Goal: Task Accomplishment & Management: Use online tool/utility

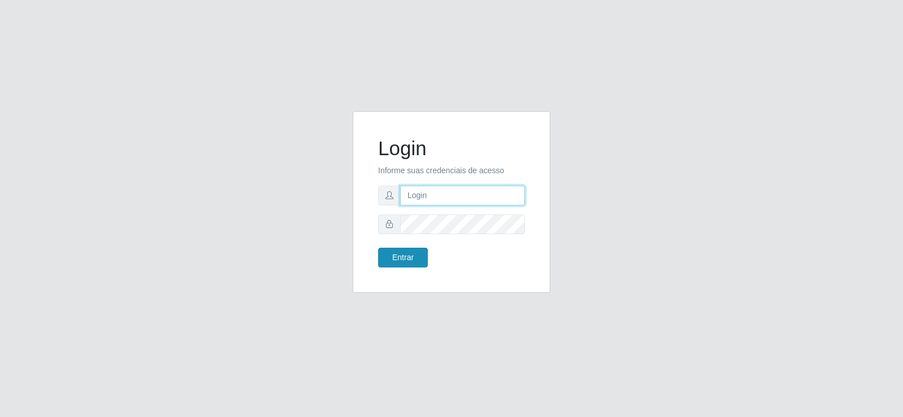
type input "[EMAIL_ADDRESS][DOMAIN_NAME]"
click at [412, 253] on button "Entrar" at bounding box center [403, 258] width 50 height 20
click at [454, 197] on input "denisepaulacavalcante@gmail.com" at bounding box center [462, 196] width 125 height 20
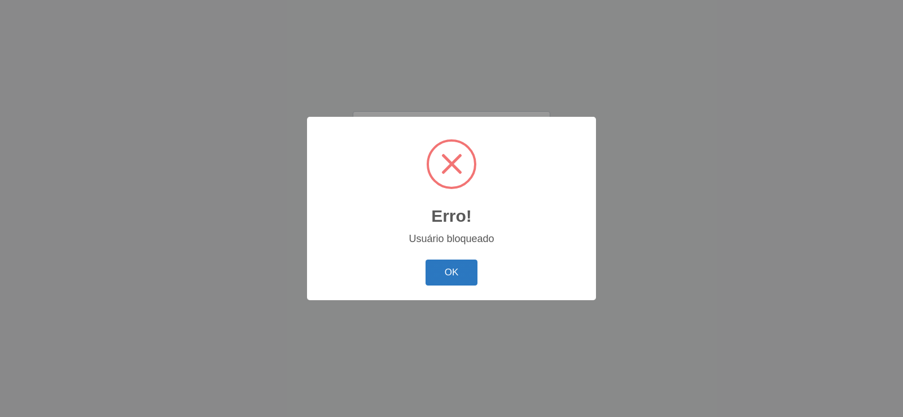
drag, startPoint x: 463, startPoint y: 288, endPoint x: 452, endPoint y: 267, distance: 23.7
click at [455, 271] on div "OK Cancel" at bounding box center [451, 272] width 266 height 32
click at [449, 263] on button "OK" at bounding box center [451, 273] width 52 height 27
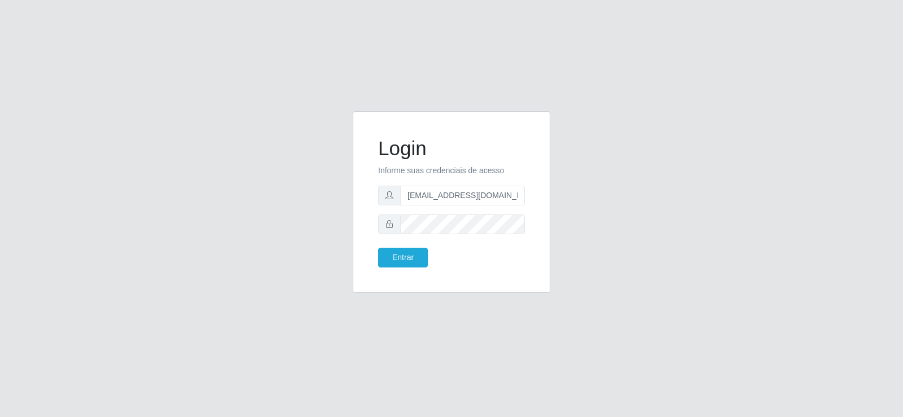
click at [440, 167] on p "Informe suas credenciais de acesso" at bounding box center [451, 171] width 147 height 12
click at [441, 191] on input "denisepaulacavalcante@gmail.com" at bounding box center [462, 196] width 125 height 20
type input "matheusctdr00@gmail.com"
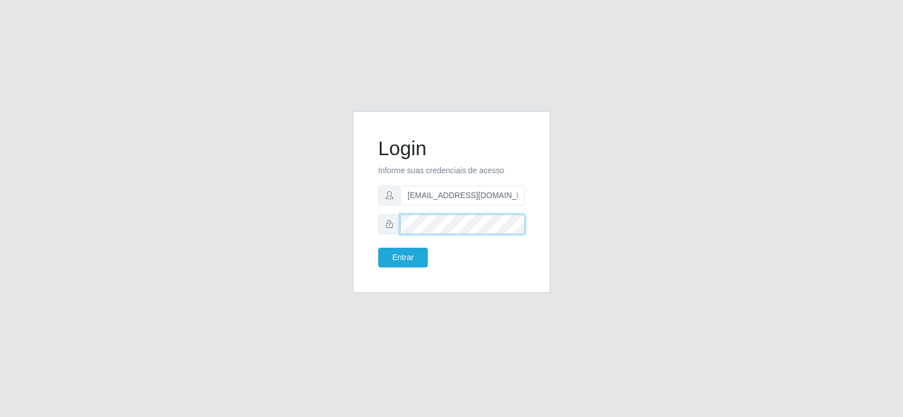
click at [374, 216] on div "Login Informe suas credenciais de acesso matheusctdr00@gmail.com Entrar" at bounding box center [451, 201] width 169 height 153
click at [388, 256] on button "Entrar" at bounding box center [403, 258] width 50 height 20
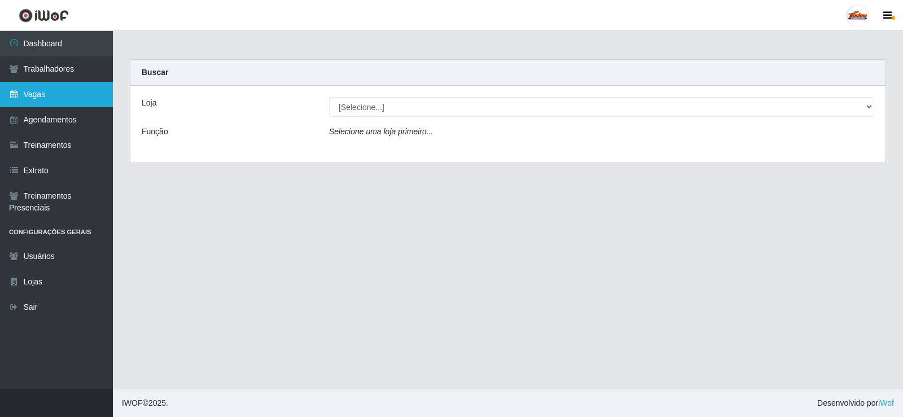
click at [65, 100] on link "Vagas" at bounding box center [56, 94] width 113 height 25
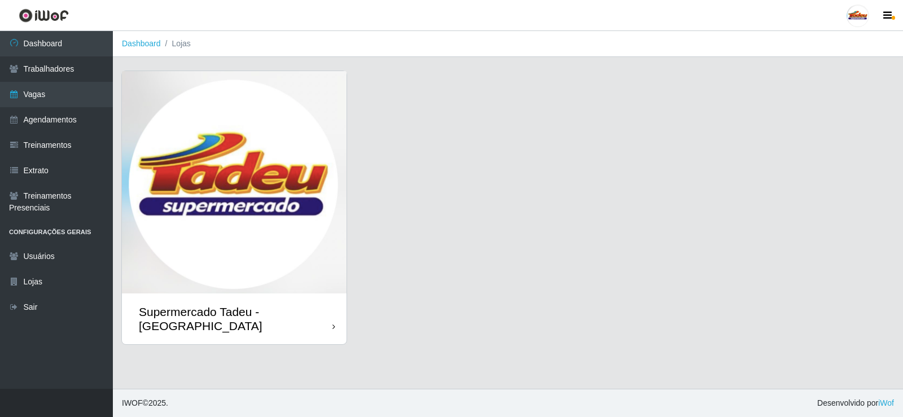
click at [282, 170] on img at bounding box center [234, 182] width 225 height 222
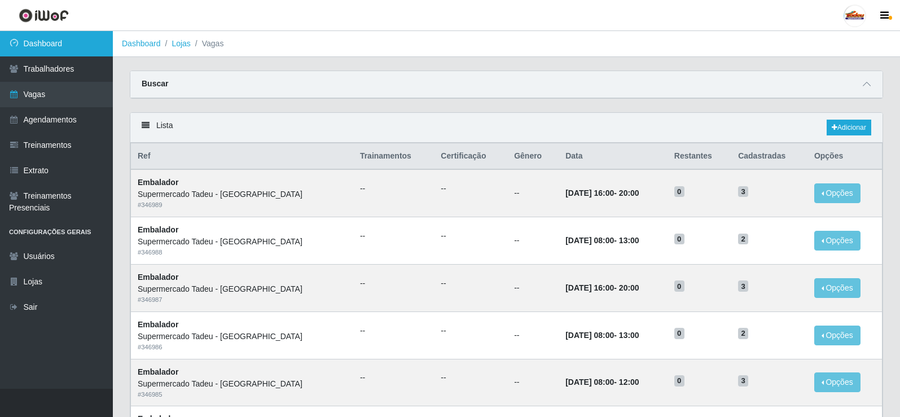
click at [33, 40] on link "Dashboard" at bounding box center [56, 43] width 113 height 25
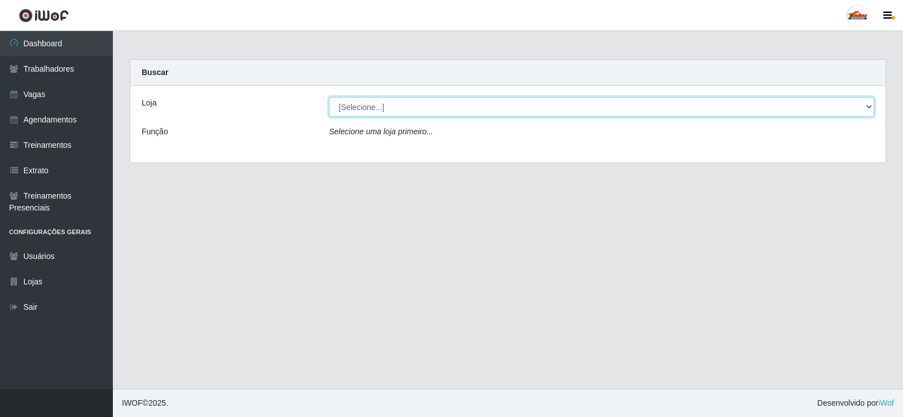
click at [362, 116] on select "[Selecione...] Supermercado Tadeu - Lagoa Seca" at bounding box center [601, 107] width 545 height 20
select select "195"
click at [329, 97] on select "[Selecione...] Supermercado Tadeu - Lagoa Seca" at bounding box center [601, 107] width 545 height 20
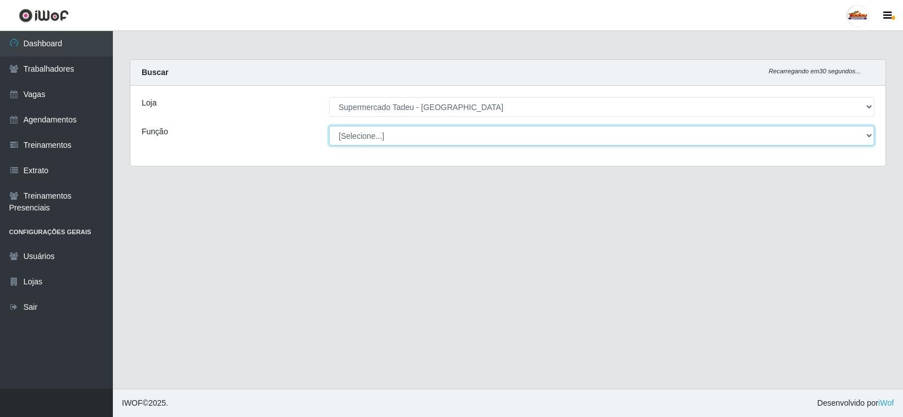
click at [361, 134] on select "[Selecione...] ASG ASG + ASG ++ Auxiliar de Estacionamento Auxiliar de Estacion…" at bounding box center [601, 136] width 545 height 20
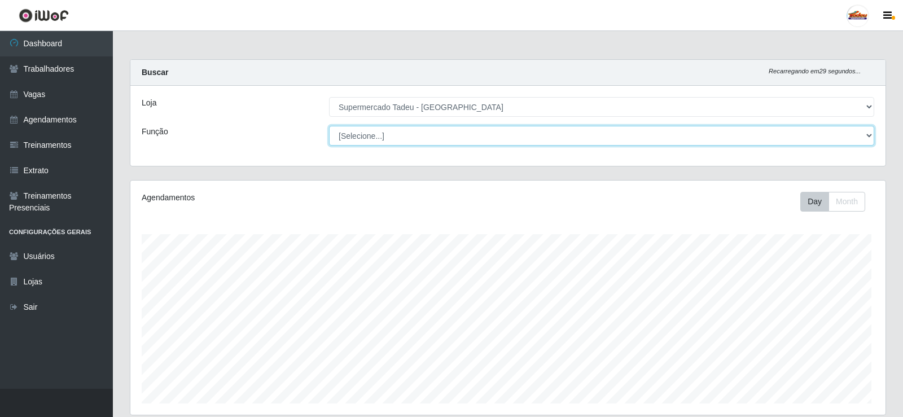
click at [362, 136] on select "[Selecione...] ASG ASG + ASG ++ Auxiliar de Estacionamento Auxiliar de Estacion…" at bounding box center [601, 136] width 545 height 20
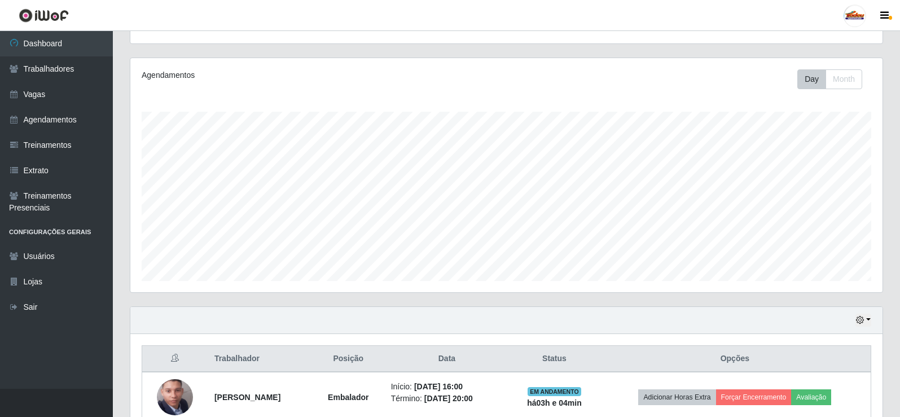
scroll to position [282, 0]
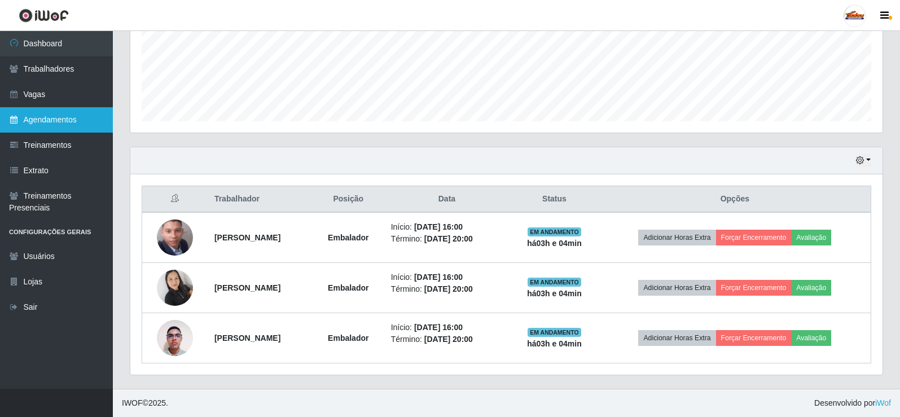
click at [55, 122] on link "Agendamentos" at bounding box center [56, 119] width 113 height 25
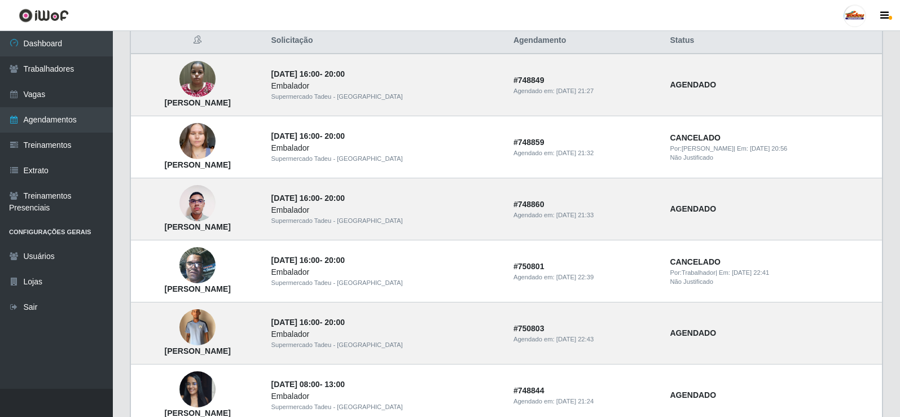
scroll to position [140, 0]
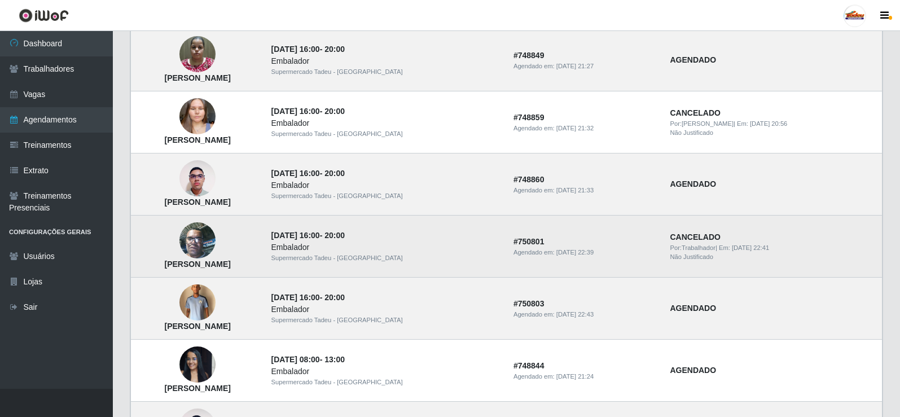
drag, startPoint x: 207, startPoint y: 266, endPoint x: 297, endPoint y: 269, distance: 90.3
click at [265, 269] on td "Elinaldo Pereira Baltar" at bounding box center [198, 247] width 134 height 62
click at [265, 254] on td "Elinaldo Pereira Baltar" at bounding box center [198, 247] width 134 height 62
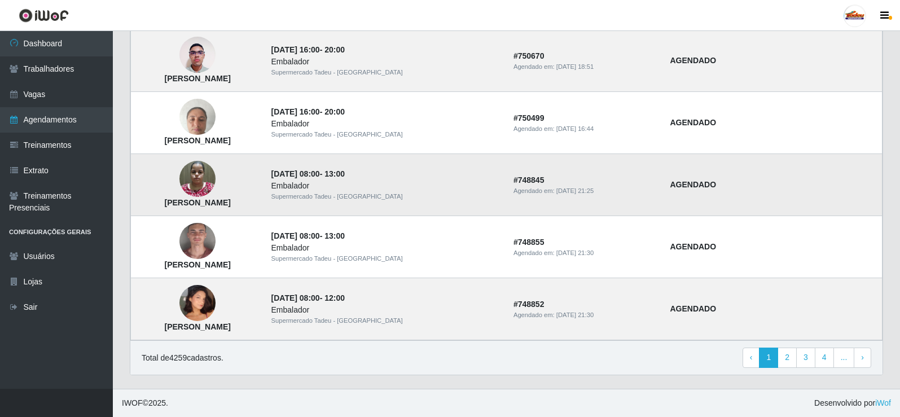
scroll to position [761, 0]
click at [793, 358] on link "2" at bounding box center [787, 358] width 19 height 20
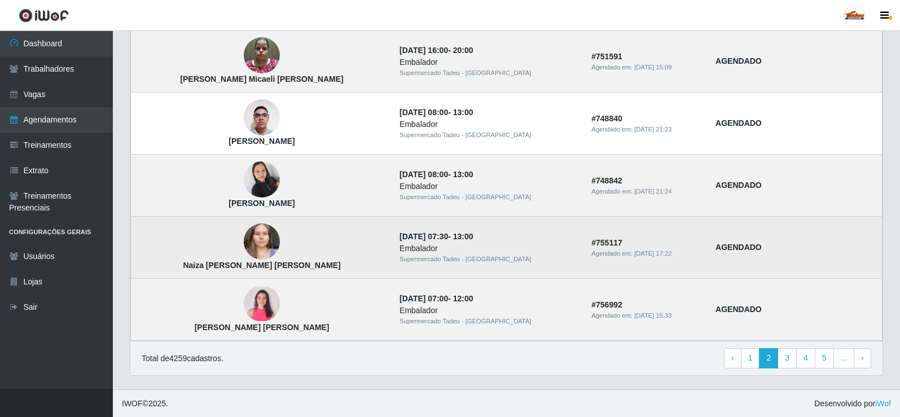
scroll to position [761, 0]
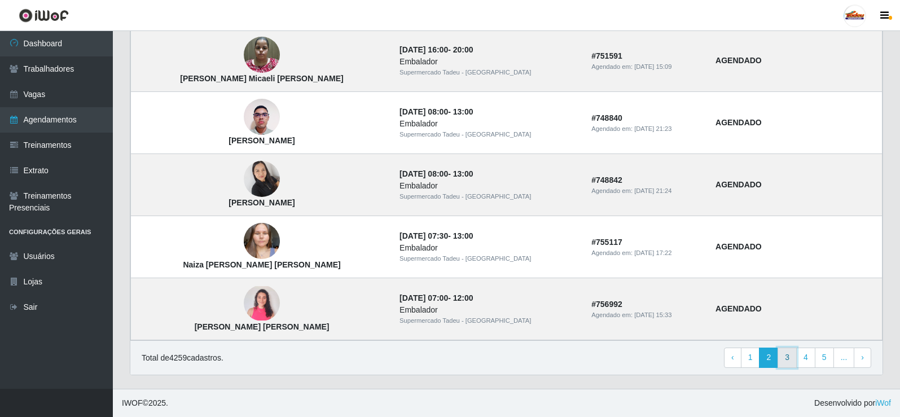
click at [785, 353] on link "3" at bounding box center [787, 358] width 19 height 20
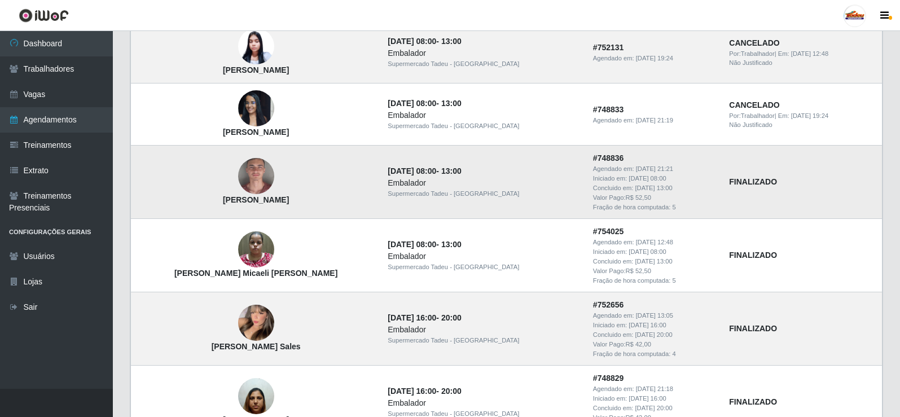
scroll to position [395, 0]
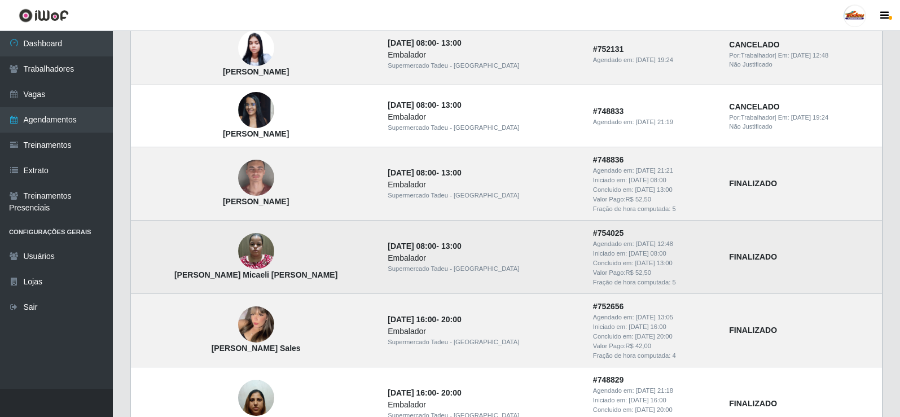
click at [411, 235] on td "26/09/2025, 08:00 - 13:00 Embalador Supermercado Tadeu - Lagoa Seca" at bounding box center [483, 257] width 205 height 73
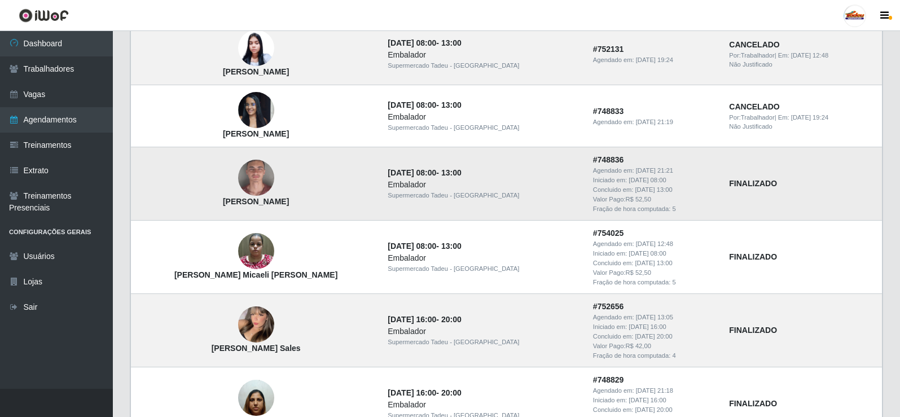
click at [260, 180] on img at bounding box center [256, 178] width 36 height 74
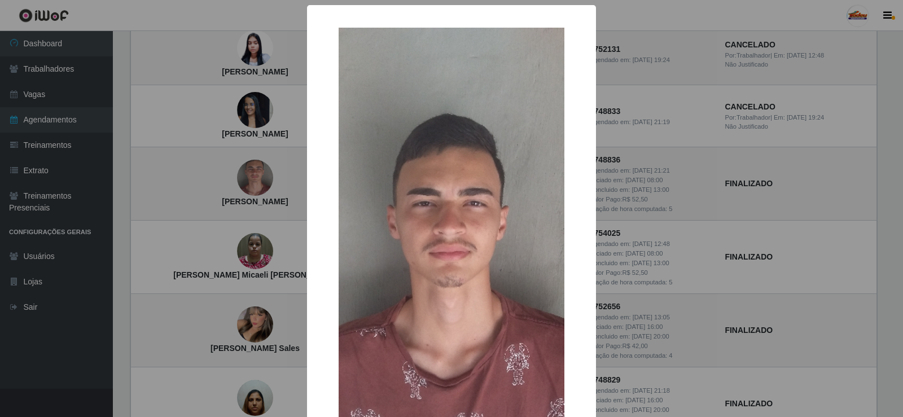
click at [634, 230] on div "× Michel Ferreira Gangorra de Sales OK Cancel" at bounding box center [451, 208] width 903 height 417
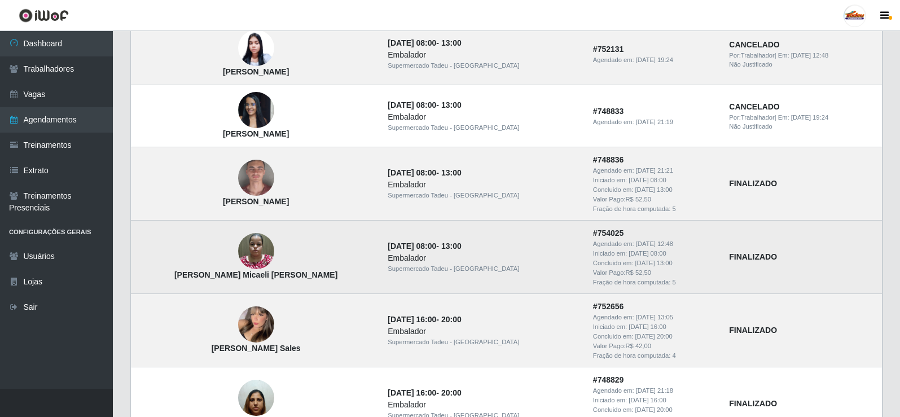
click at [248, 258] on img at bounding box center [256, 251] width 36 height 48
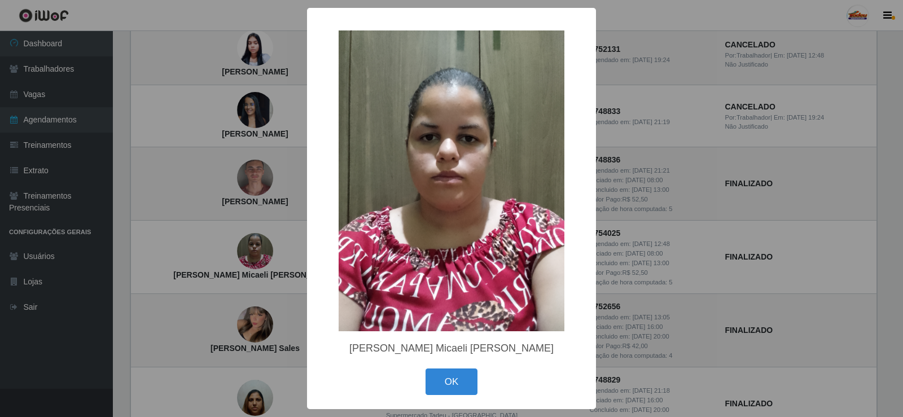
click at [644, 229] on div "× Mayla Micaeli Santos Silva OK Cancel" at bounding box center [451, 208] width 903 height 417
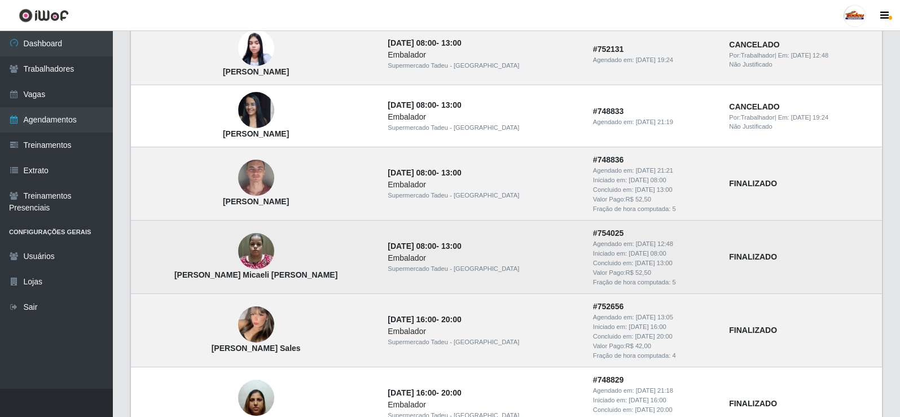
scroll to position [451, 0]
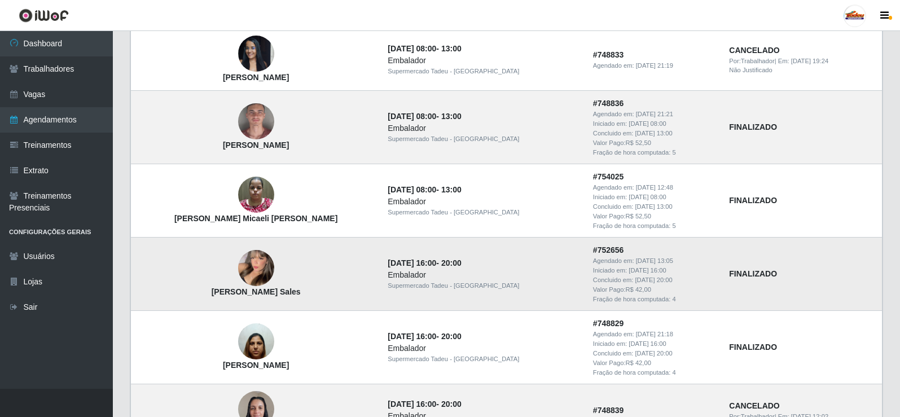
click at [257, 273] on img at bounding box center [256, 268] width 36 height 50
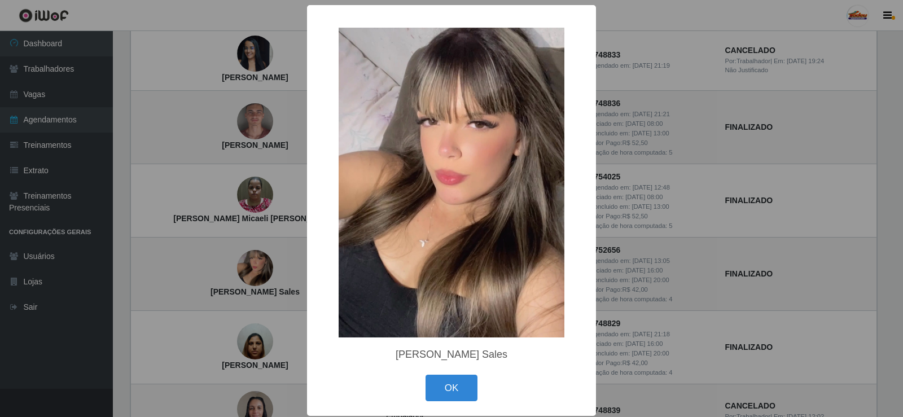
click at [653, 258] on div "× Polyana Vilarim Sales OK Cancel" at bounding box center [451, 208] width 903 height 417
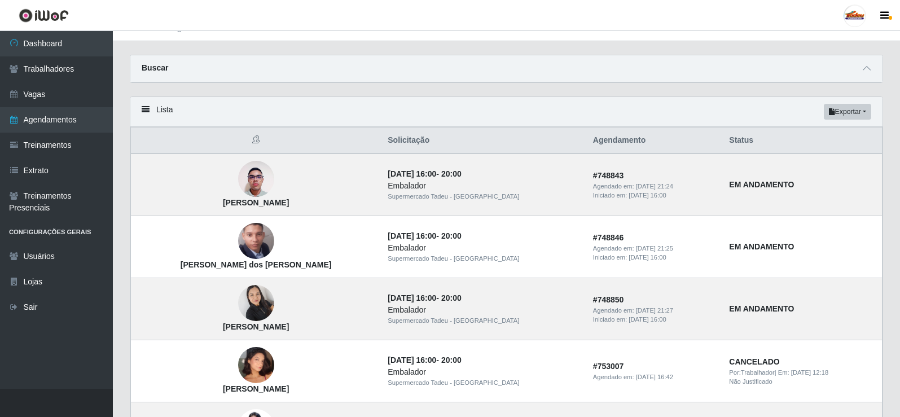
scroll to position [0, 0]
